Goal: Task Accomplishment & Management: Use online tool/utility

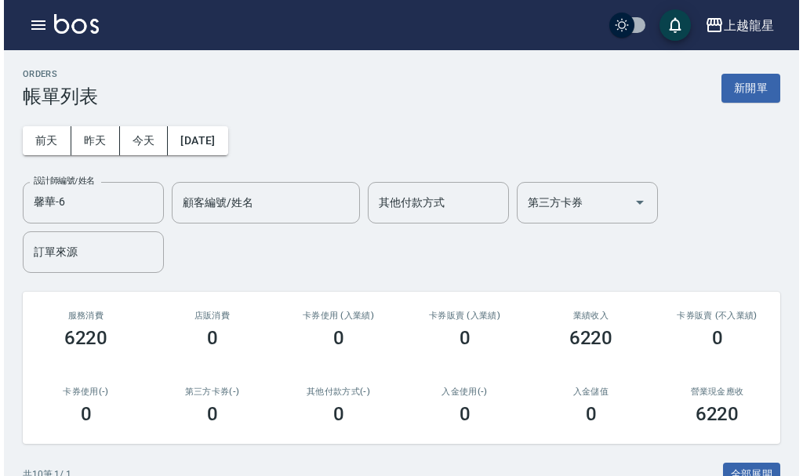
scroll to position [544, 0]
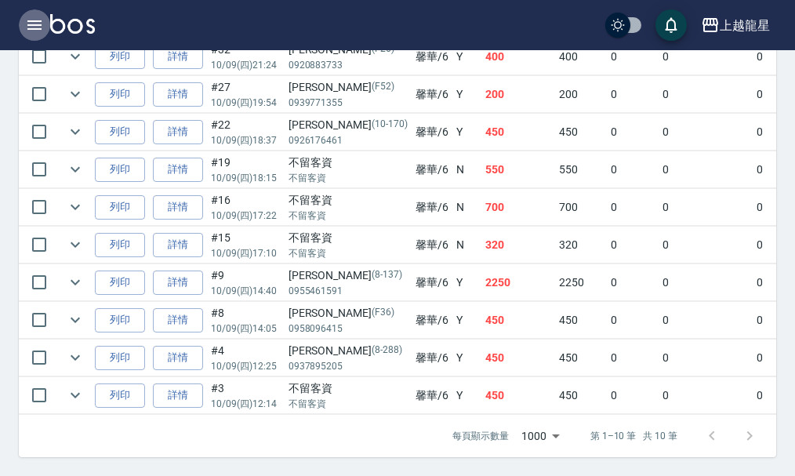
click at [29, 31] on icon "button" at bounding box center [34, 25] width 19 height 19
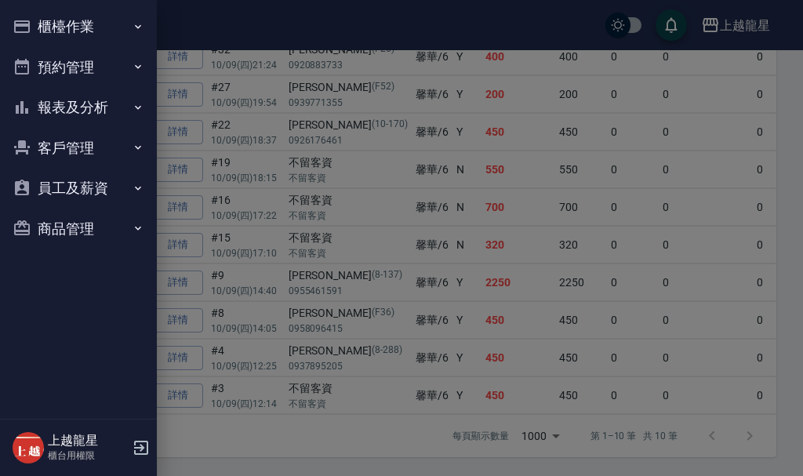
click at [63, 26] on button "櫃檯作業" at bounding box center [78, 26] width 144 height 41
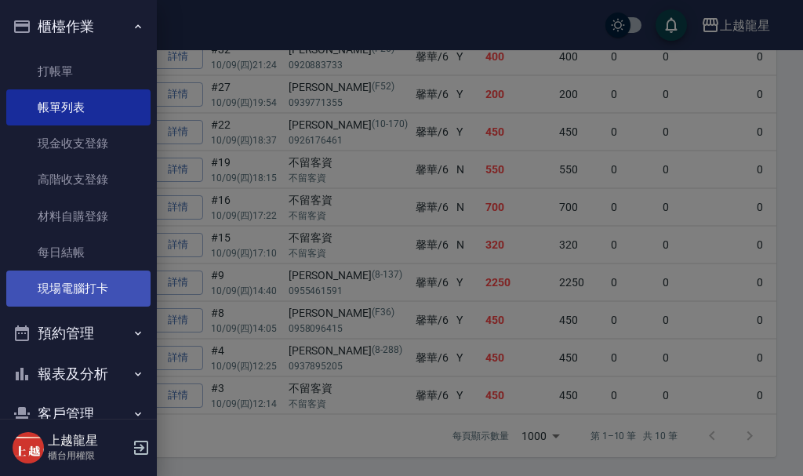
click at [87, 295] on link "現場電腦打卡" at bounding box center [78, 288] width 144 height 36
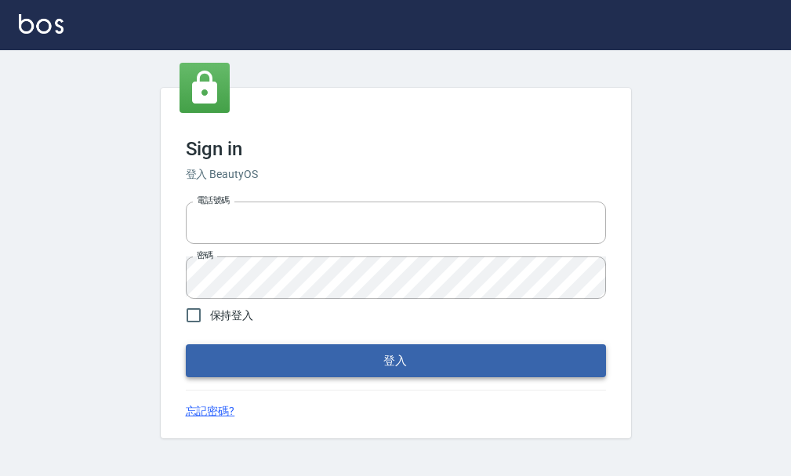
type input "25033354"
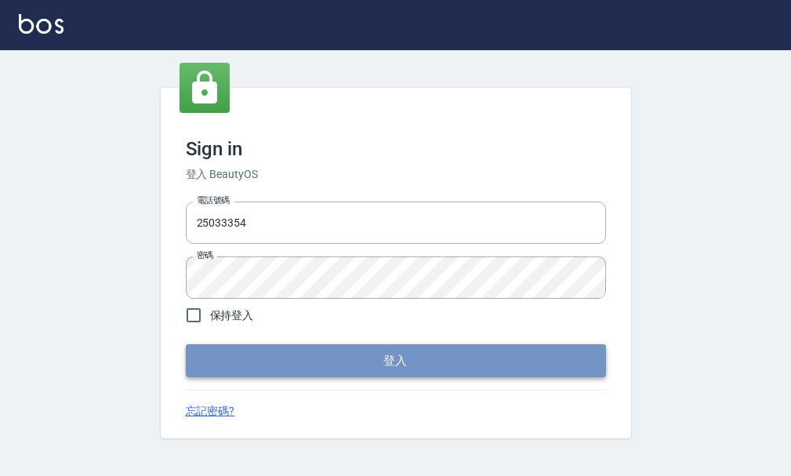
click at [252, 363] on button "登入" at bounding box center [396, 360] width 420 height 33
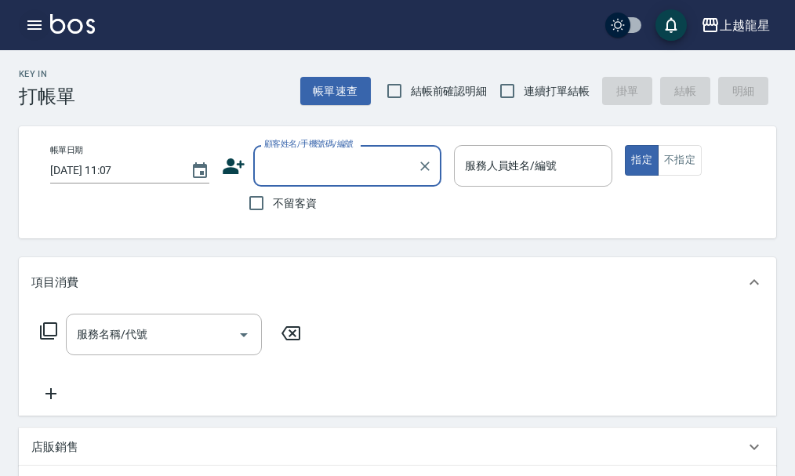
click at [25, 27] on icon "button" at bounding box center [34, 25] width 19 height 19
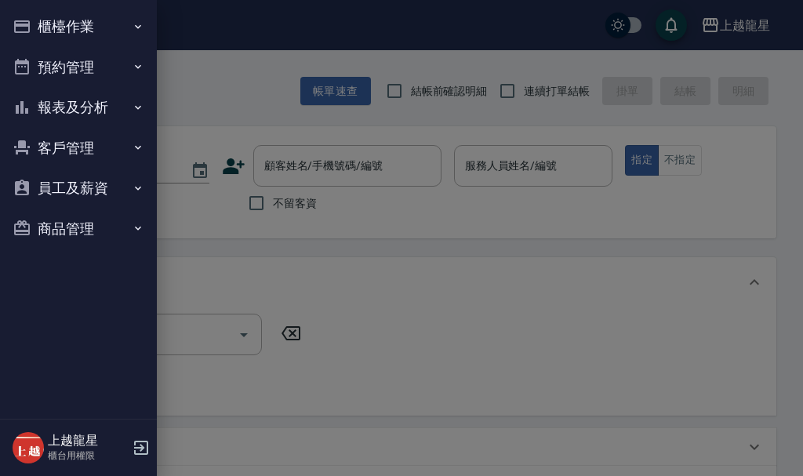
click at [26, 27] on icon "button" at bounding box center [22, 26] width 19 height 19
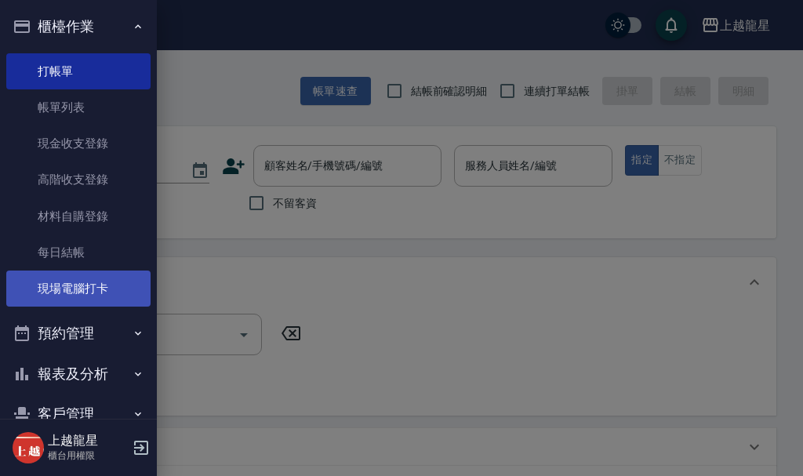
click at [66, 276] on link "現場電腦打卡" at bounding box center [78, 288] width 144 height 36
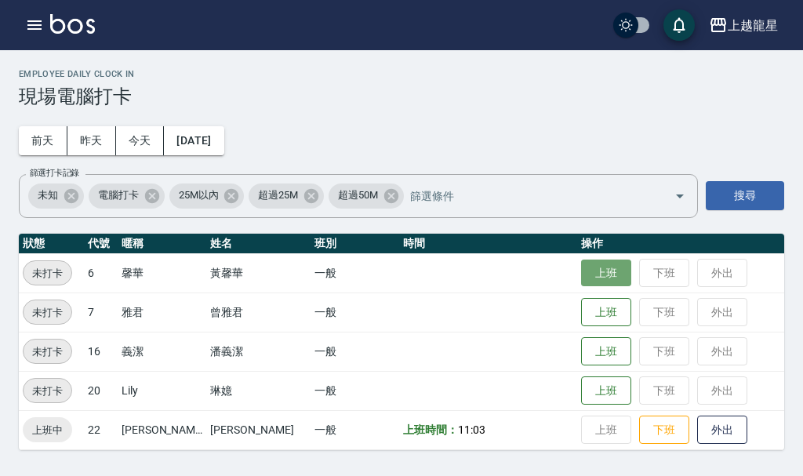
click at [582, 273] on button "上班" at bounding box center [606, 272] width 50 height 27
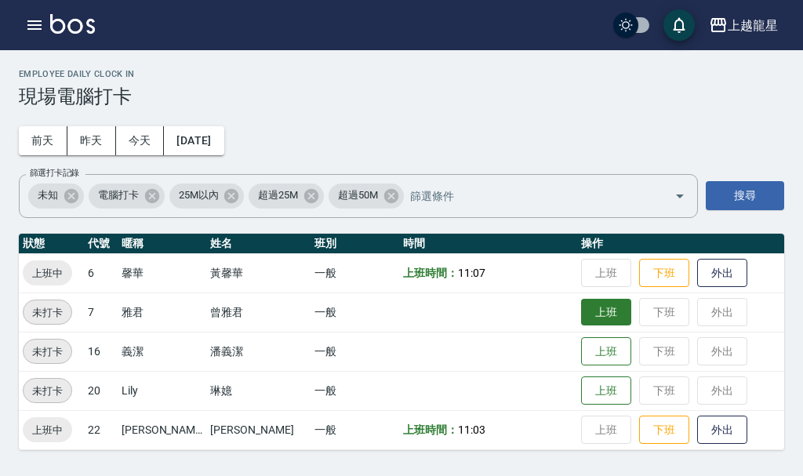
click at [585, 316] on button "上班" at bounding box center [606, 312] width 50 height 27
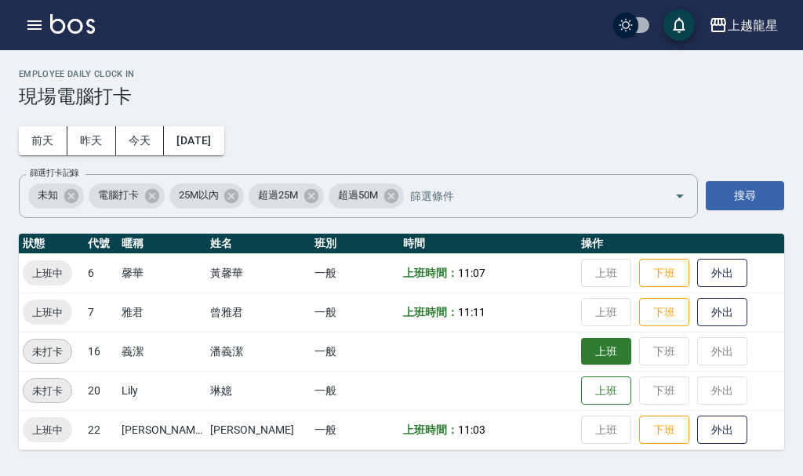
click at [600, 356] on button "上班" at bounding box center [606, 351] width 50 height 27
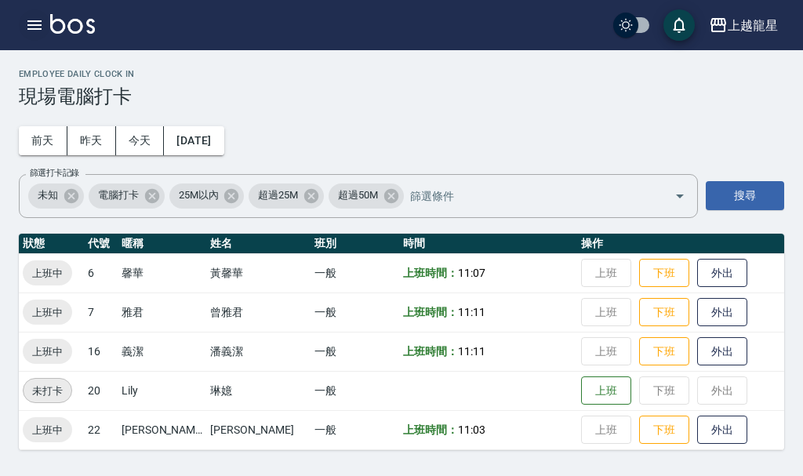
click at [34, 26] on icon "button" at bounding box center [34, 24] width 14 height 9
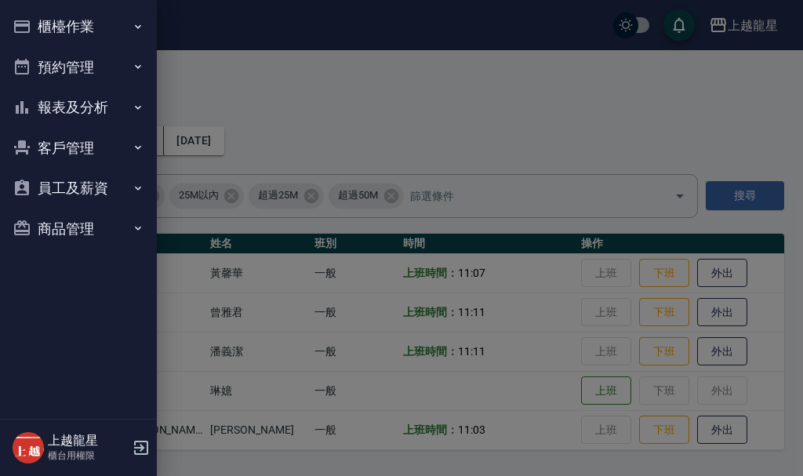
click at [34, 26] on button "櫃檯作業" at bounding box center [78, 26] width 144 height 41
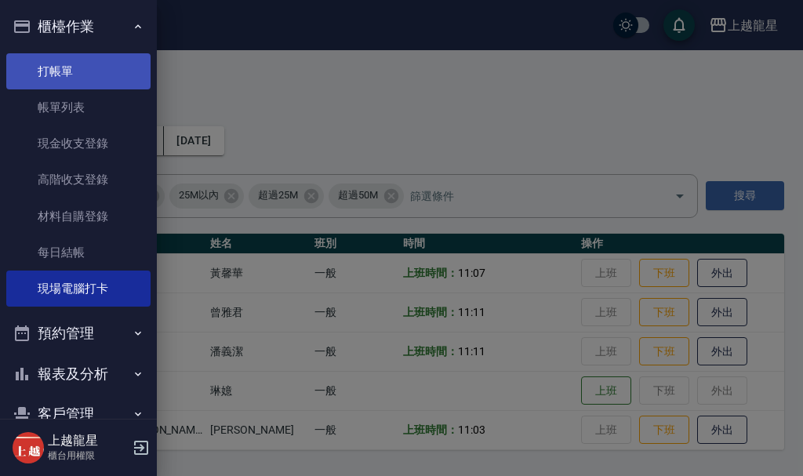
click at [106, 73] on link "打帳單" at bounding box center [78, 71] width 144 height 36
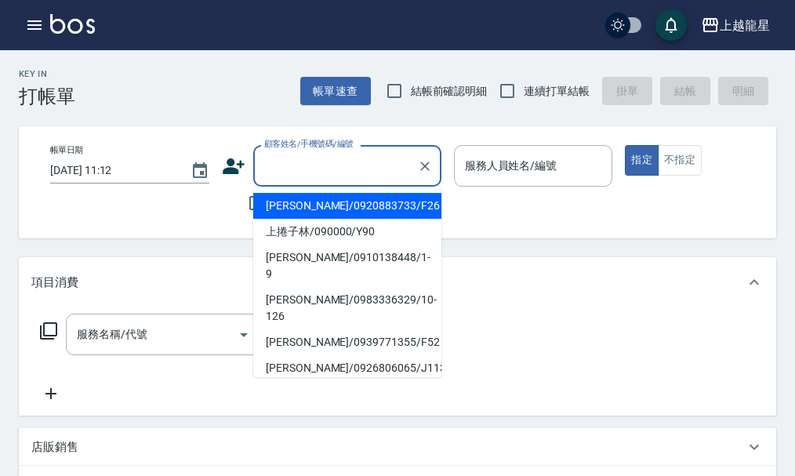
click at [282, 170] on input "顧客姓名/手機號碼/編號" at bounding box center [335, 165] width 150 height 27
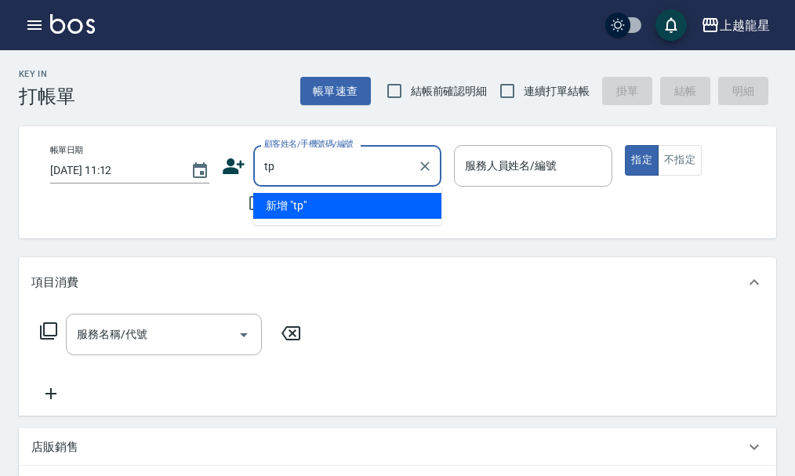
type input "t"
type input "5"
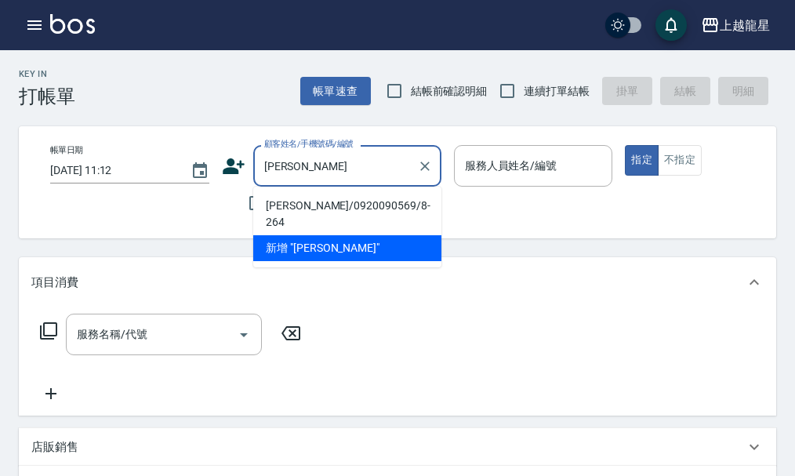
type input "張"
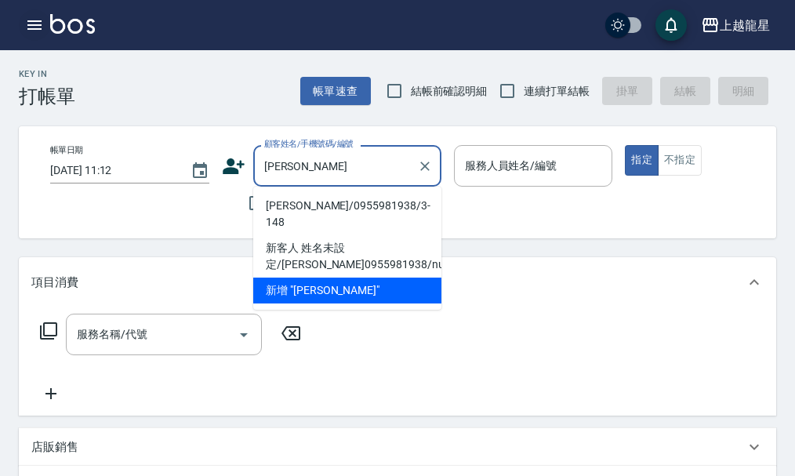
type input "[PERSON_NAME]"
click at [35, 15] on button "button" at bounding box center [34, 24] width 31 height 31
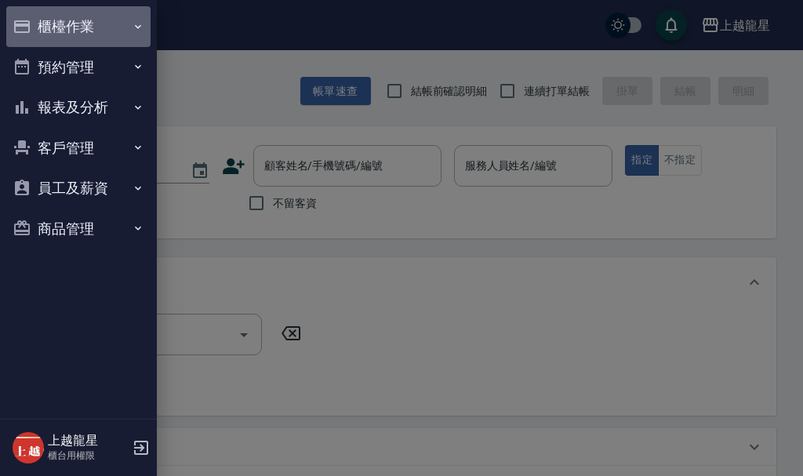
click at [41, 20] on button "櫃檯作業" at bounding box center [78, 26] width 144 height 41
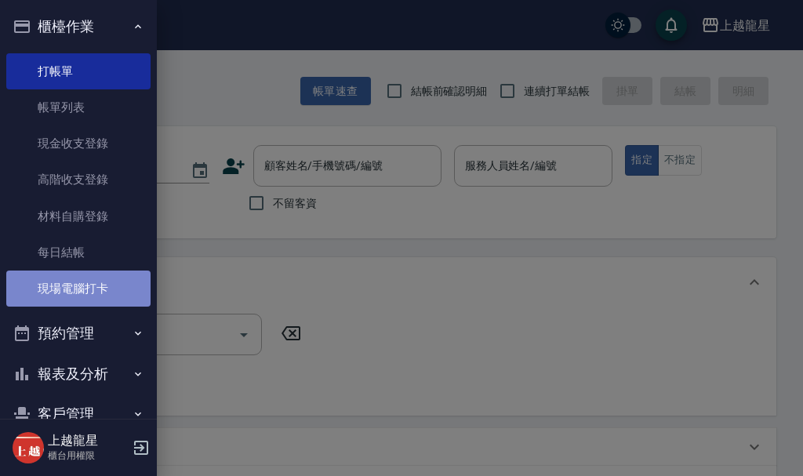
click at [101, 295] on link "現場電腦打卡" at bounding box center [78, 288] width 144 height 36
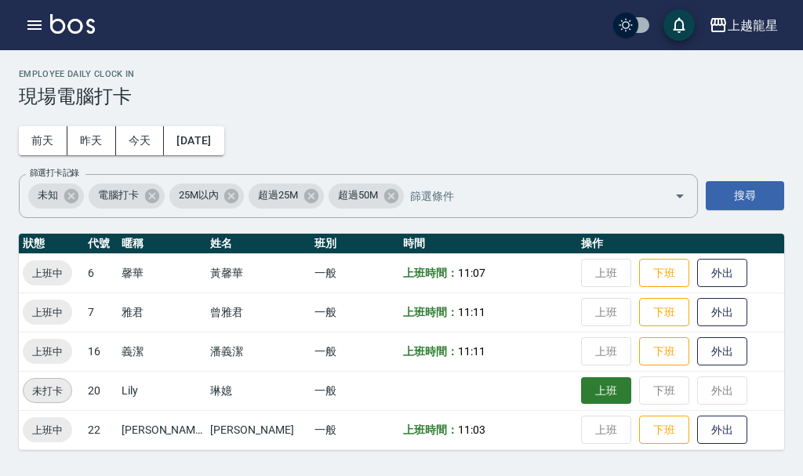
click at [594, 390] on button "上班" at bounding box center [606, 390] width 50 height 27
